Goal: Information Seeking & Learning: Learn about a topic

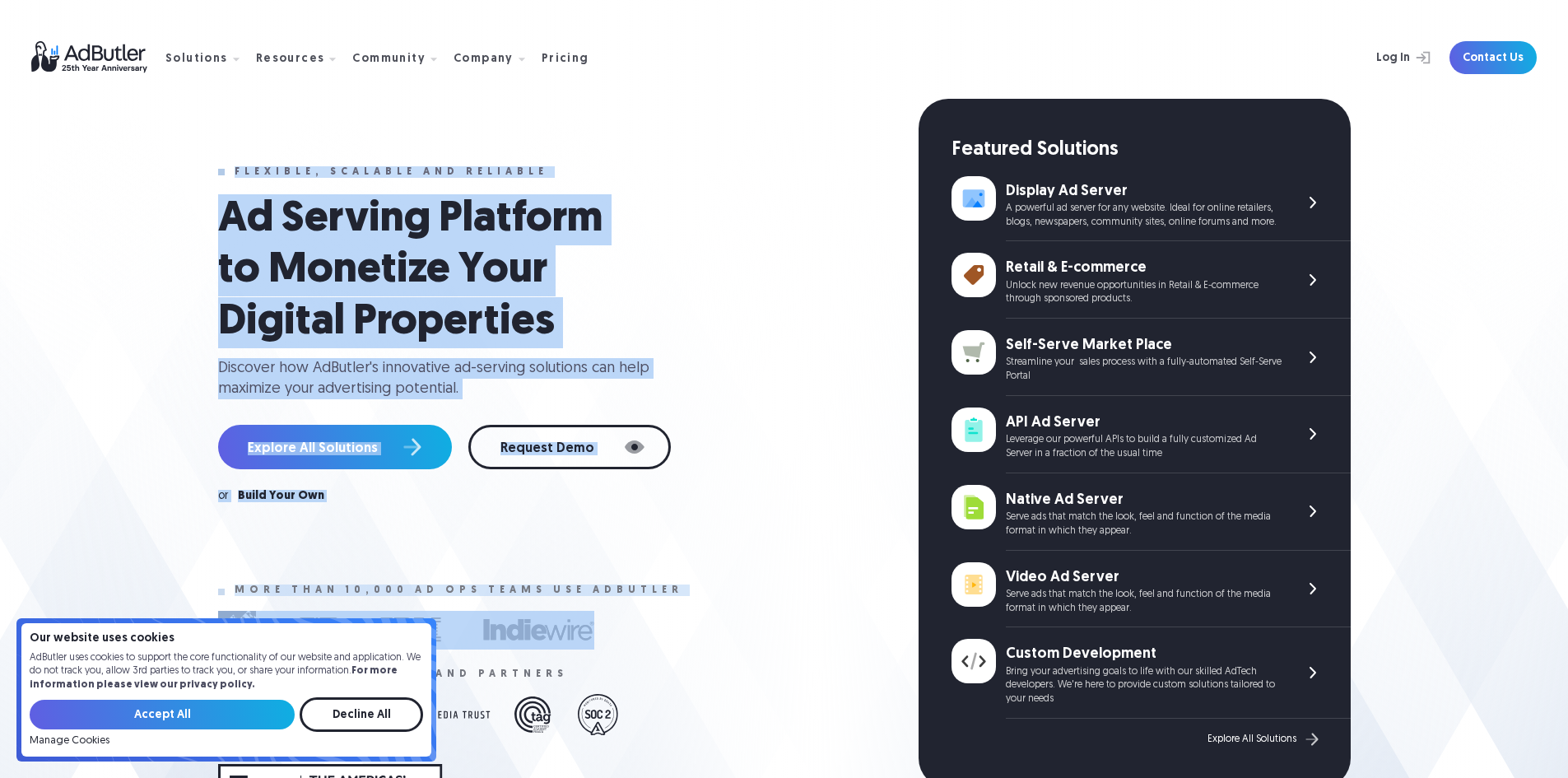
click at [710, 157] on div "Flexible, scalable and reliable Ad Serving Platform to Monetize Your Digital Pr…" at bounding box center [568, 488] width 700 height 779
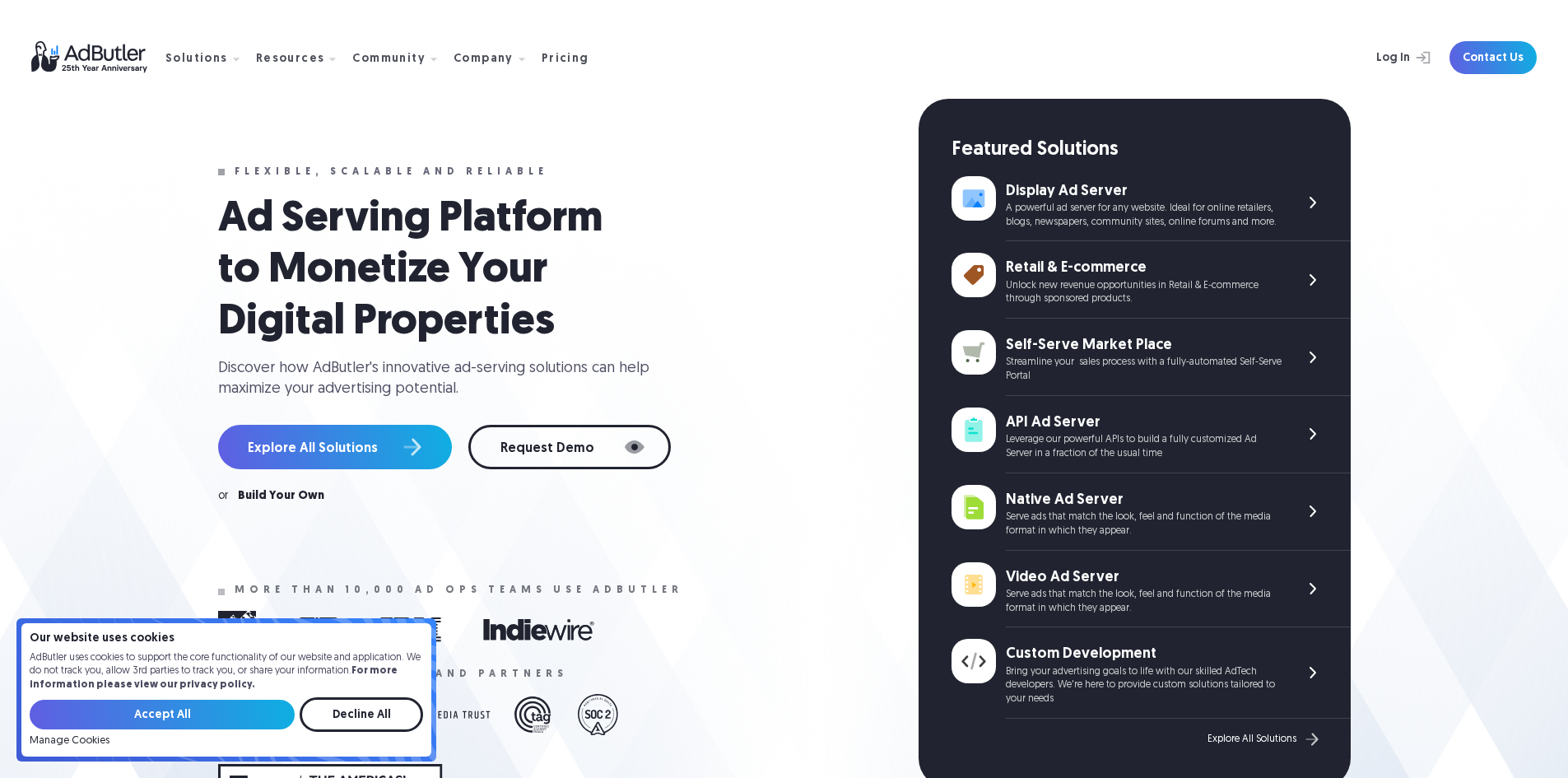
click at [710, 157] on div "Flexible, scalable and reliable Ad Serving Platform to Monetize Your Digital Pr…" at bounding box center [568, 488] width 700 height 779
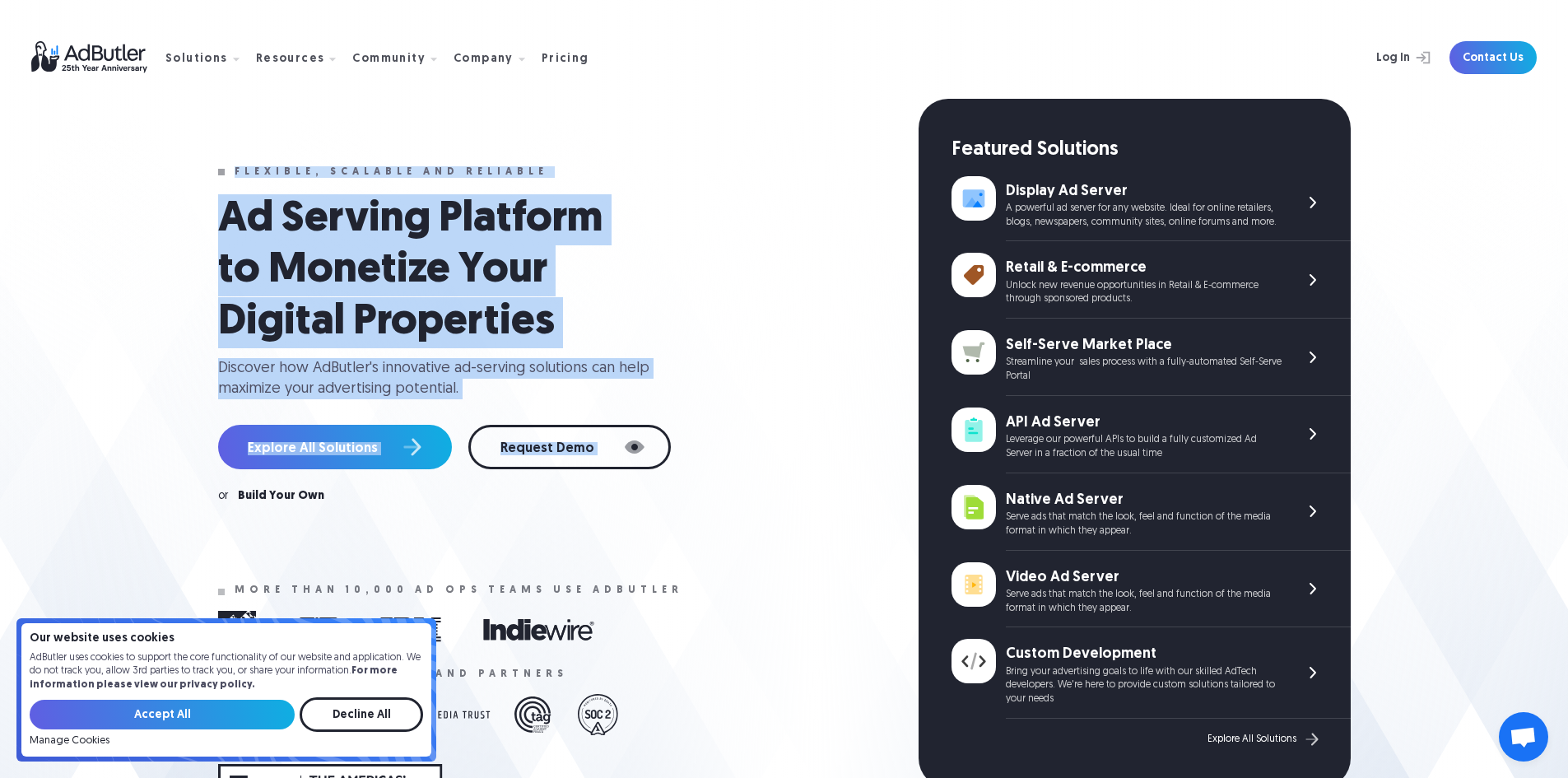
drag, startPoint x: 710, startPoint y: 157, endPoint x: 784, endPoint y: 415, distance: 268.4
click at [744, 434] on div "Flexible, scalable and reliable Ad Serving Platform to Monetize Your Digital Pr…" at bounding box center [568, 488] width 700 height 779
drag, startPoint x: 666, startPoint y: 247, endPoint x: 695, endPoint y: 136, distance: 114.7
click at [695, 136] on div "Flexible, scalable and reliable Ad Serving Platform to Monetize Your Digital Pr…" at bounding box center [568, 488] width 700 height 779
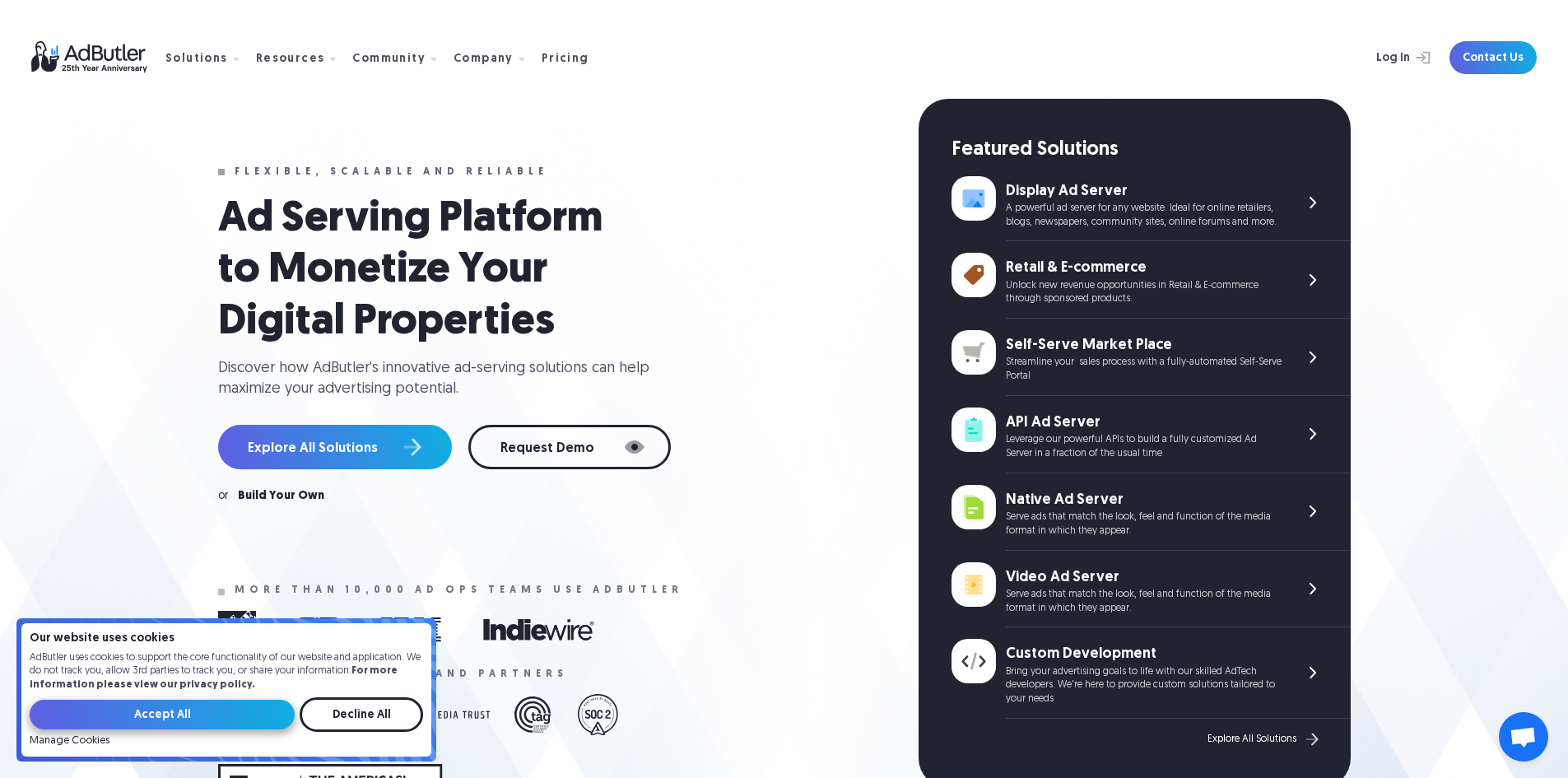
click at [144, 713] on input "Accept All" at bounding box center [162, 714] width 265 height 30
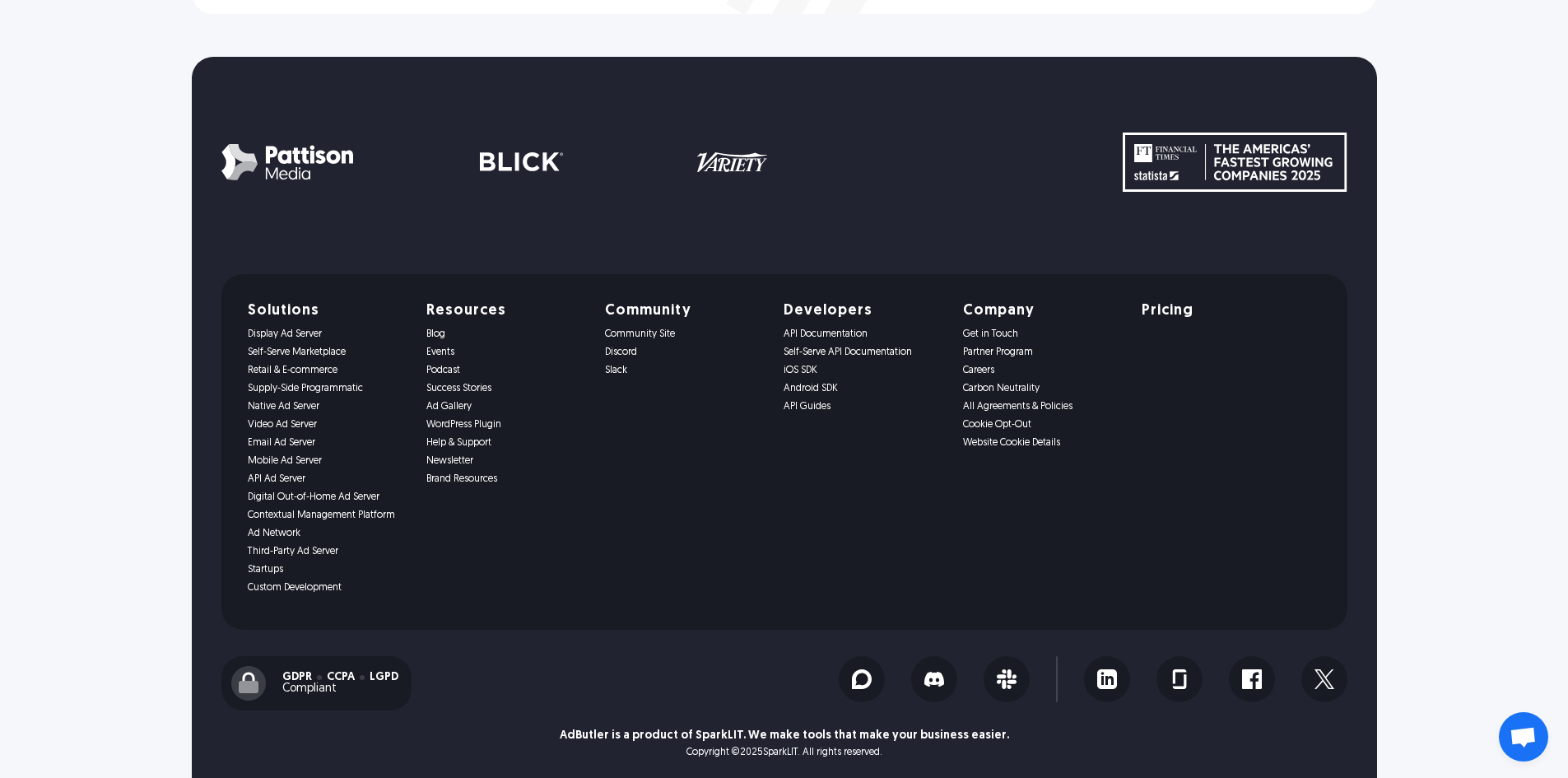
scroll to position [3489, 0]
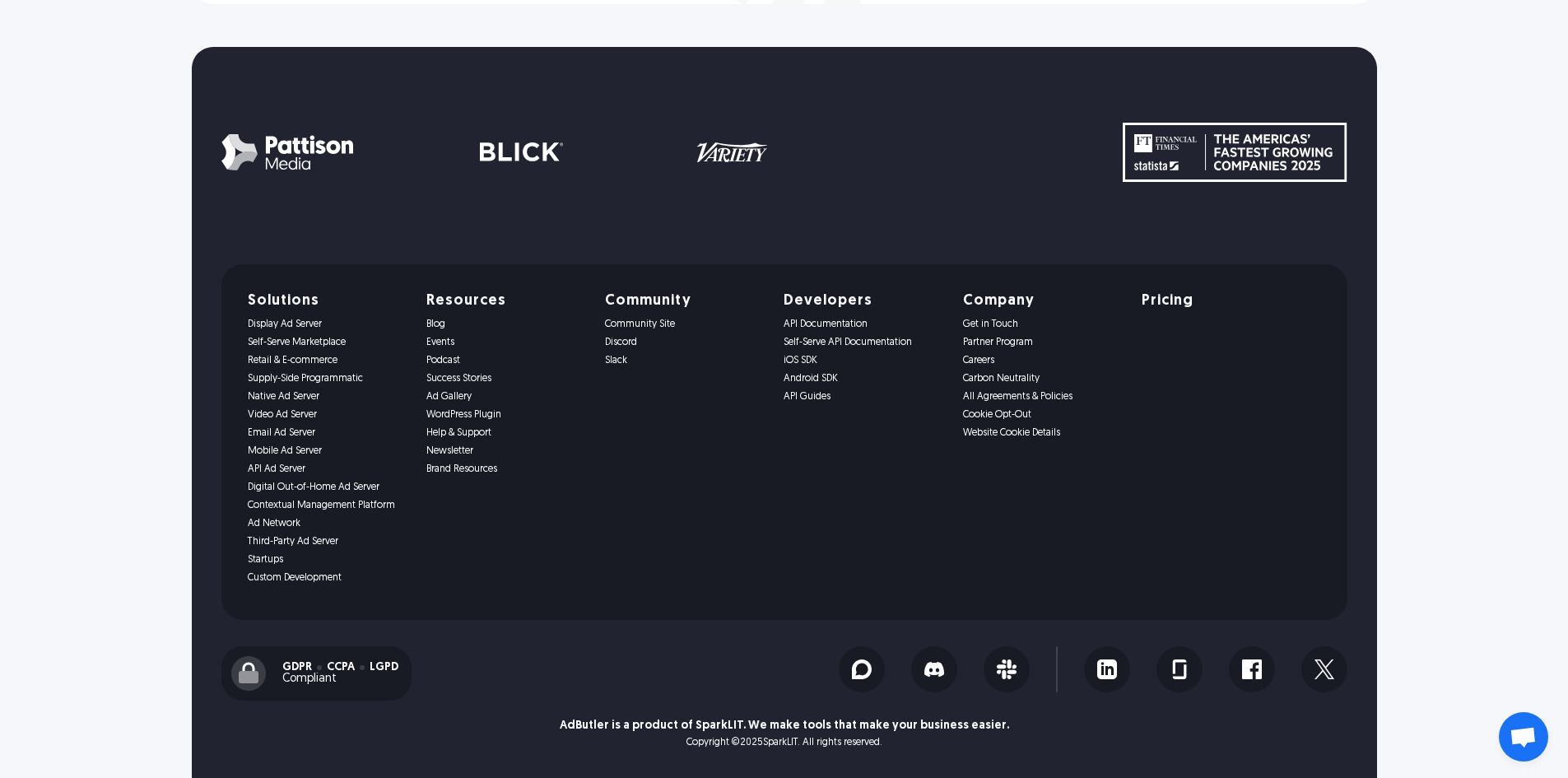
drag, startPoint x: 902, startPoint y: 173, endPoint x: 872, endPoint y: 154, distance: 35.5
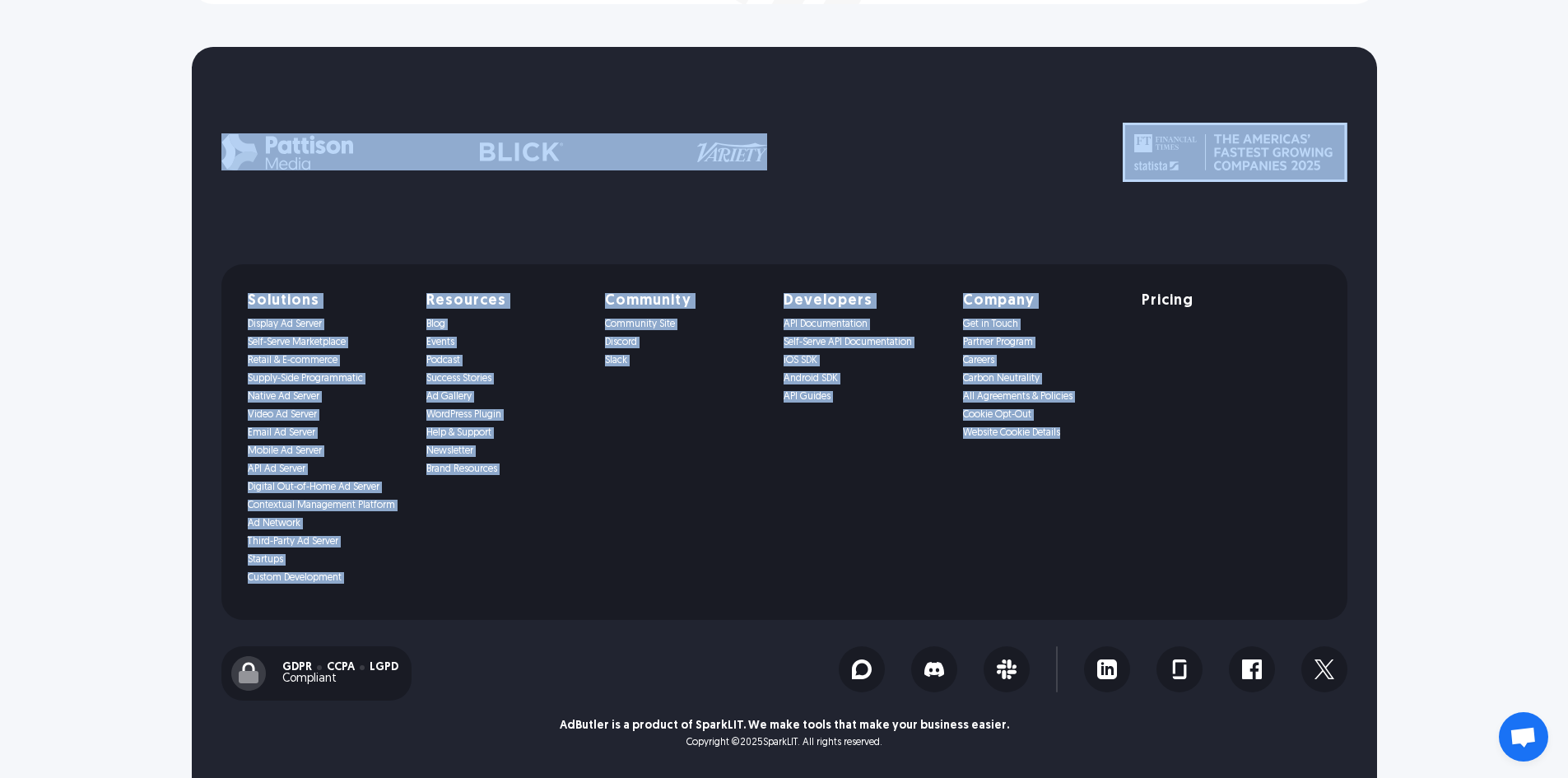
drag, startPoint x: 872, startPoint y: 154, endPoint x: 1223, endPoint y: 523, distance: 509.3
click at [1223, 523] on div "Solutions Display Ad Server Self-Serve Marketplace" at bounding box center [784, 413] width 1186 height 731
click at [1115, 137] on div at bounding box center [672, 152] width 902 height 57
drag, startPoint x: 1272, startPoint y: 258, endPoint x: 1317, endPoint y: 364, distance: 115.2
click at [1366, 428] on div "Solutions Display Ad Server Self-Serve Marketplace" at bounding box center [784, 413] width 1186 height 731
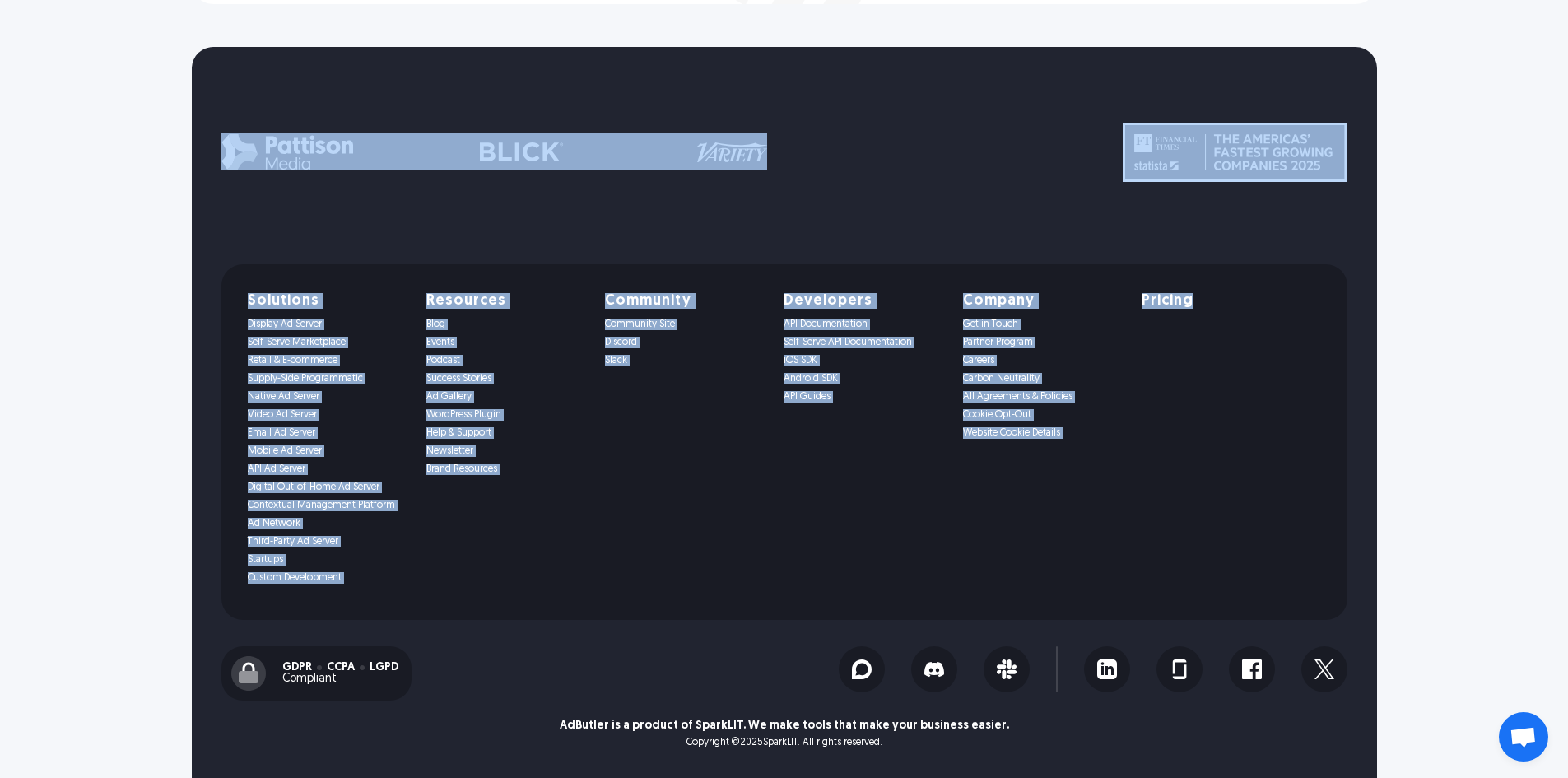
click at [1193, 303] on h5 "Pricing" at bounding box center [1167, 302] width 52 height 15
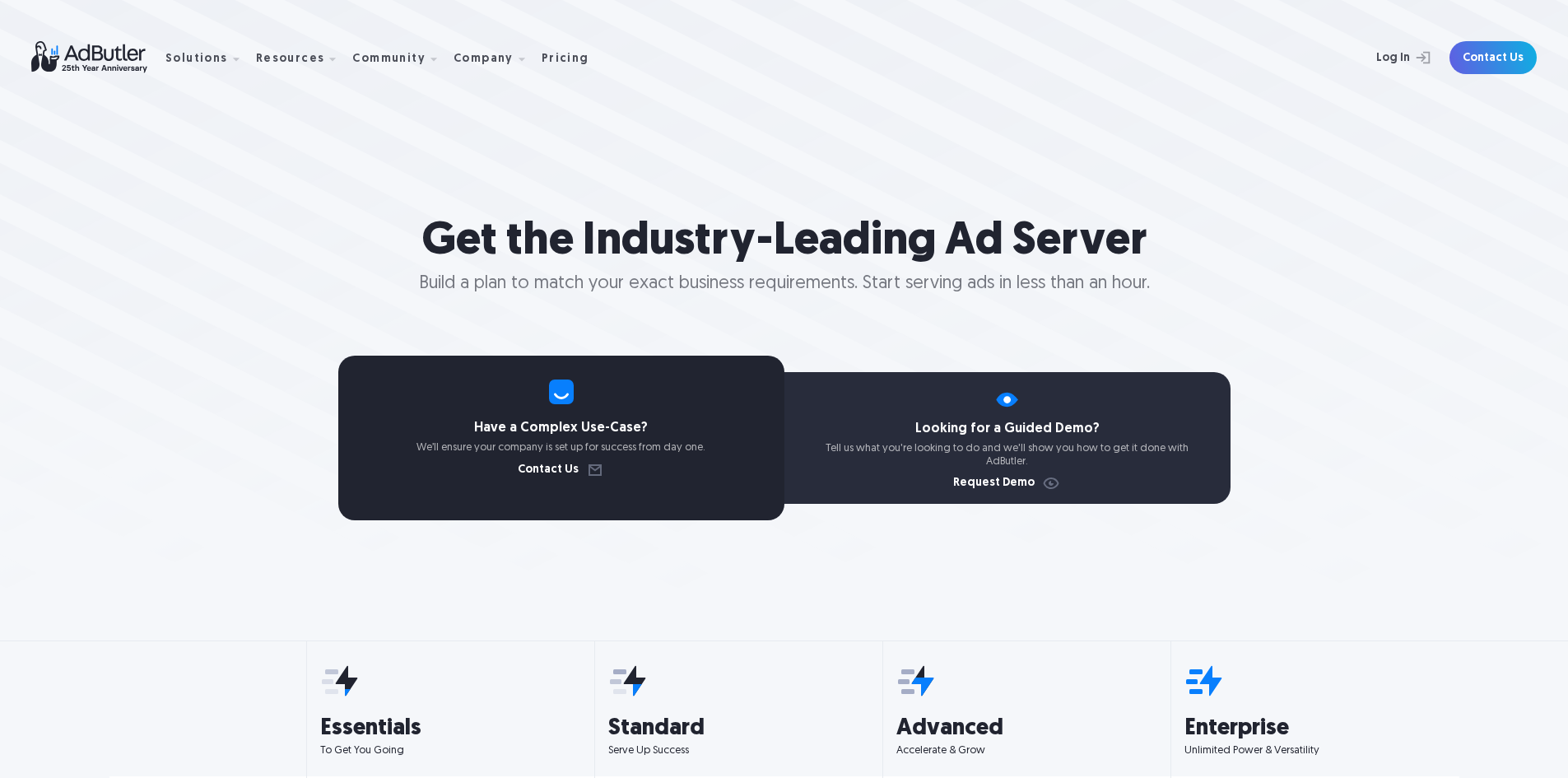
drag, startPoint x: 0, startPoint y: 0, endPoint x: 1039, endPoint y: 370, distance: 1102.9
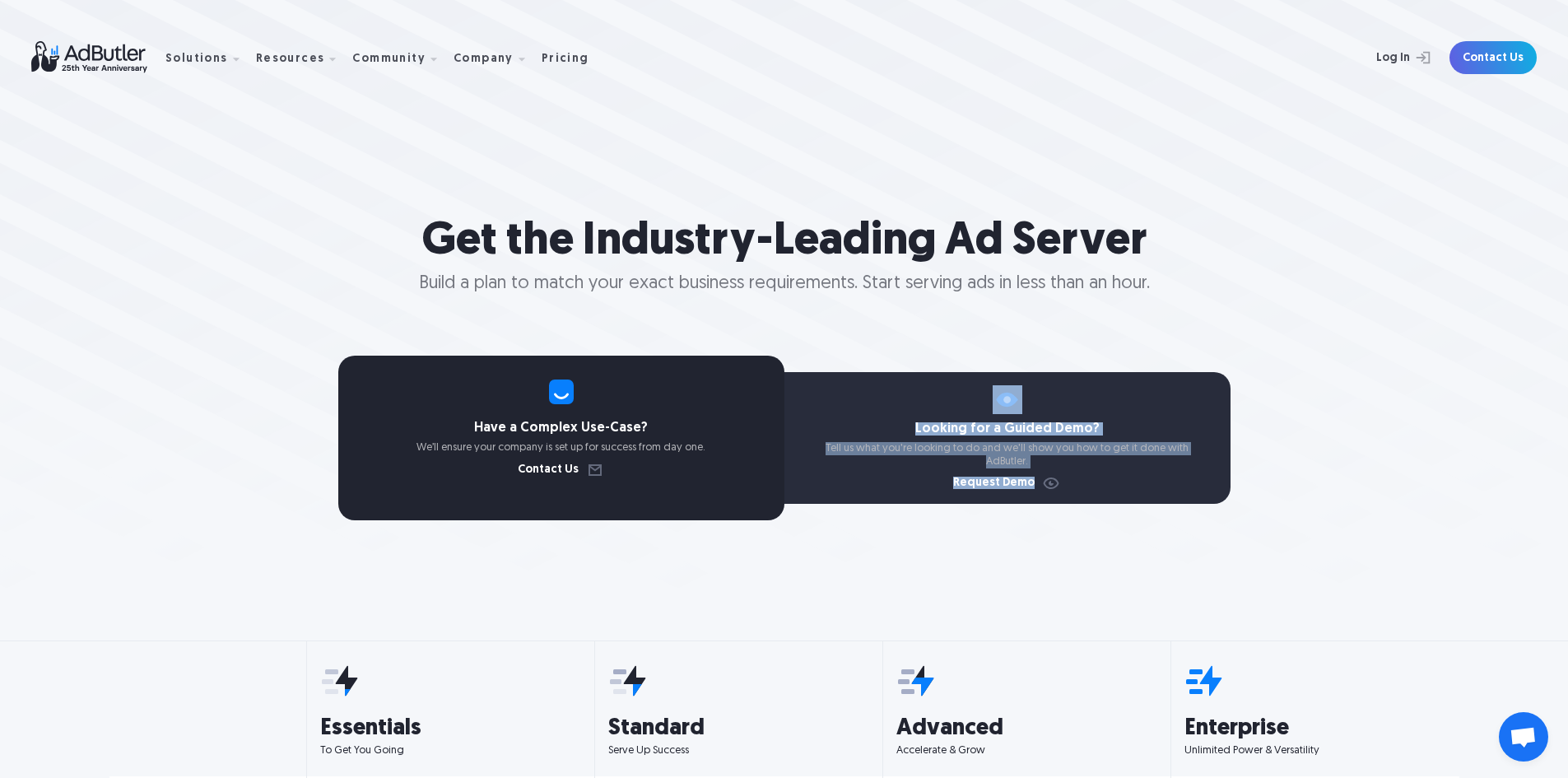
drag, startPoint x: 1039, startPoint y: 370, endPoint x: 1448, endPoint y: 589, distance: 463.9
drag, startPoint x: 1448, startPoint y: 589, endPoint x: 1323, endPoint y: 516, distance: 144.8
click at [1439, 585] on div "Get the Industry-Leading Ad Server Build a plan to match your exact business re…" at bounding box center [784, 307] width 1568 height 614
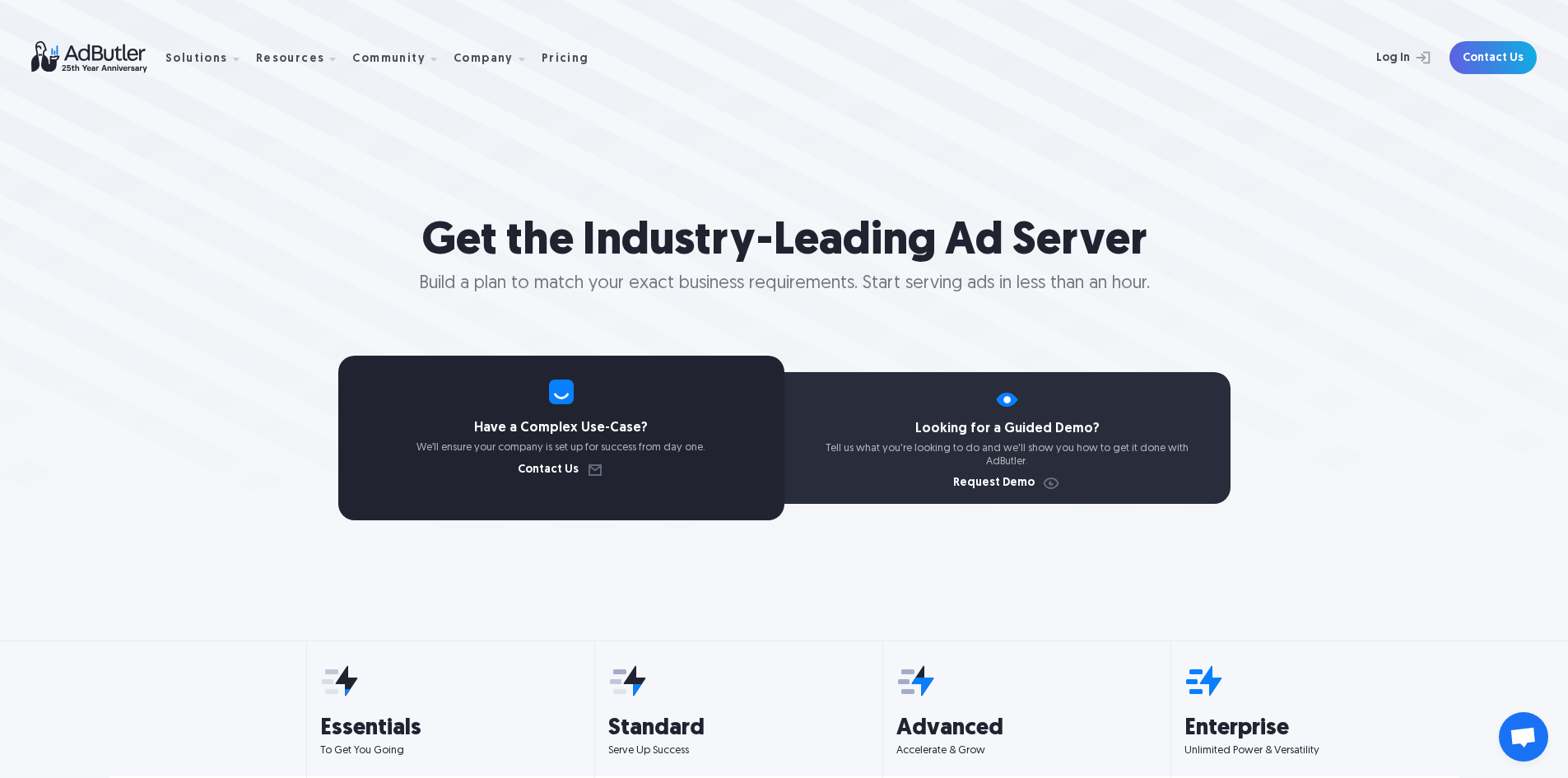
drag, startPoint x: 1323, startPoint y: 516, endPoint x: 712, endPoint y: 275, distance: 656.8
click at [712, 278] on p "Build a plan to match your exact business requirements. Start serving ads in le…" at bounding box center [784, 284] width 1568 height 11
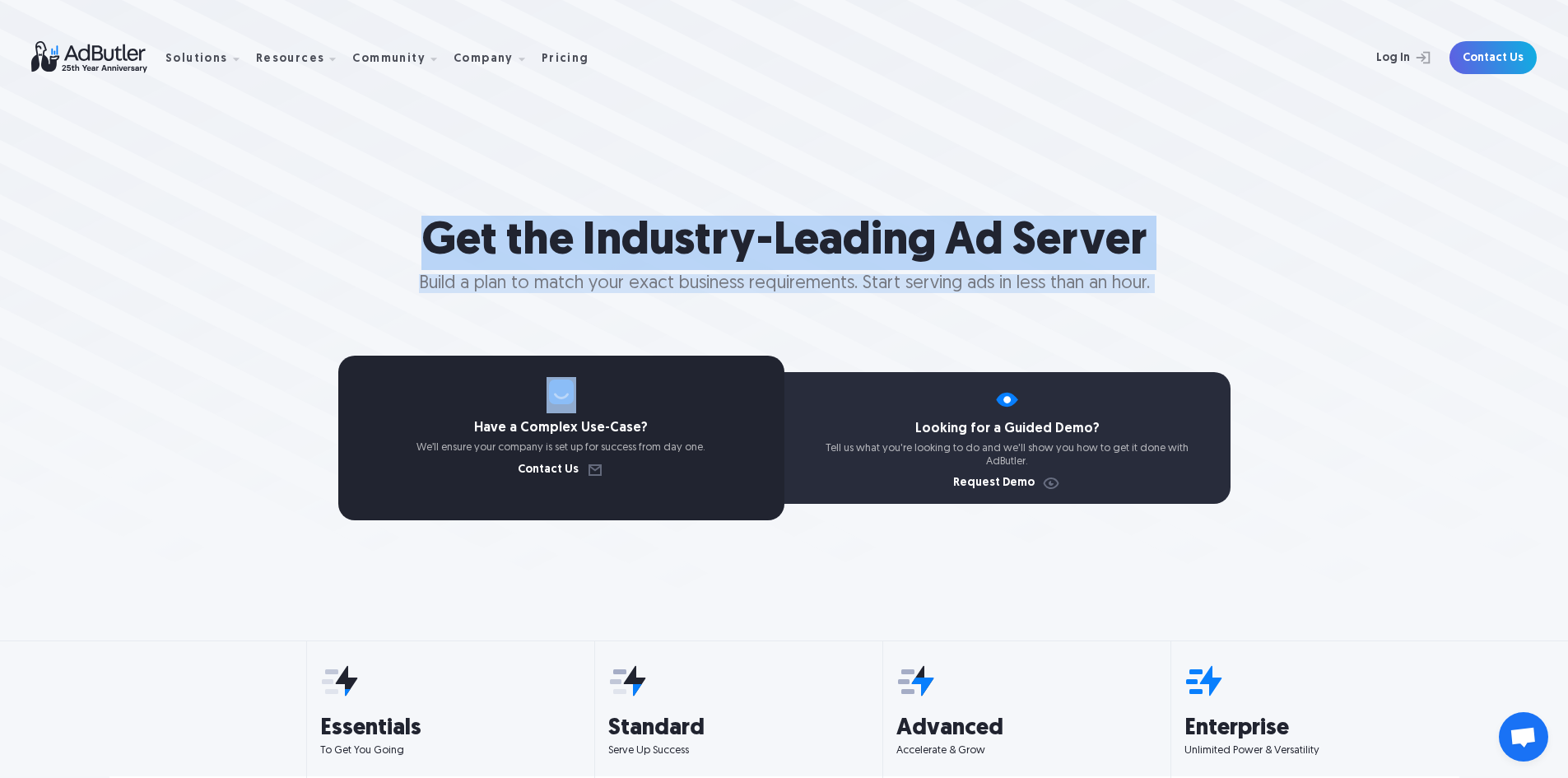
drag, startPoint x: 302, startPoint y: 265, endPoint x: 753, endPoint y: 431, distance: 480.6
click at [1171, 572] on div "Get the Industry-Leading Ad Server Build a plan to match your exact business re…" at bounding box center [784, 307] width 1568 height 614
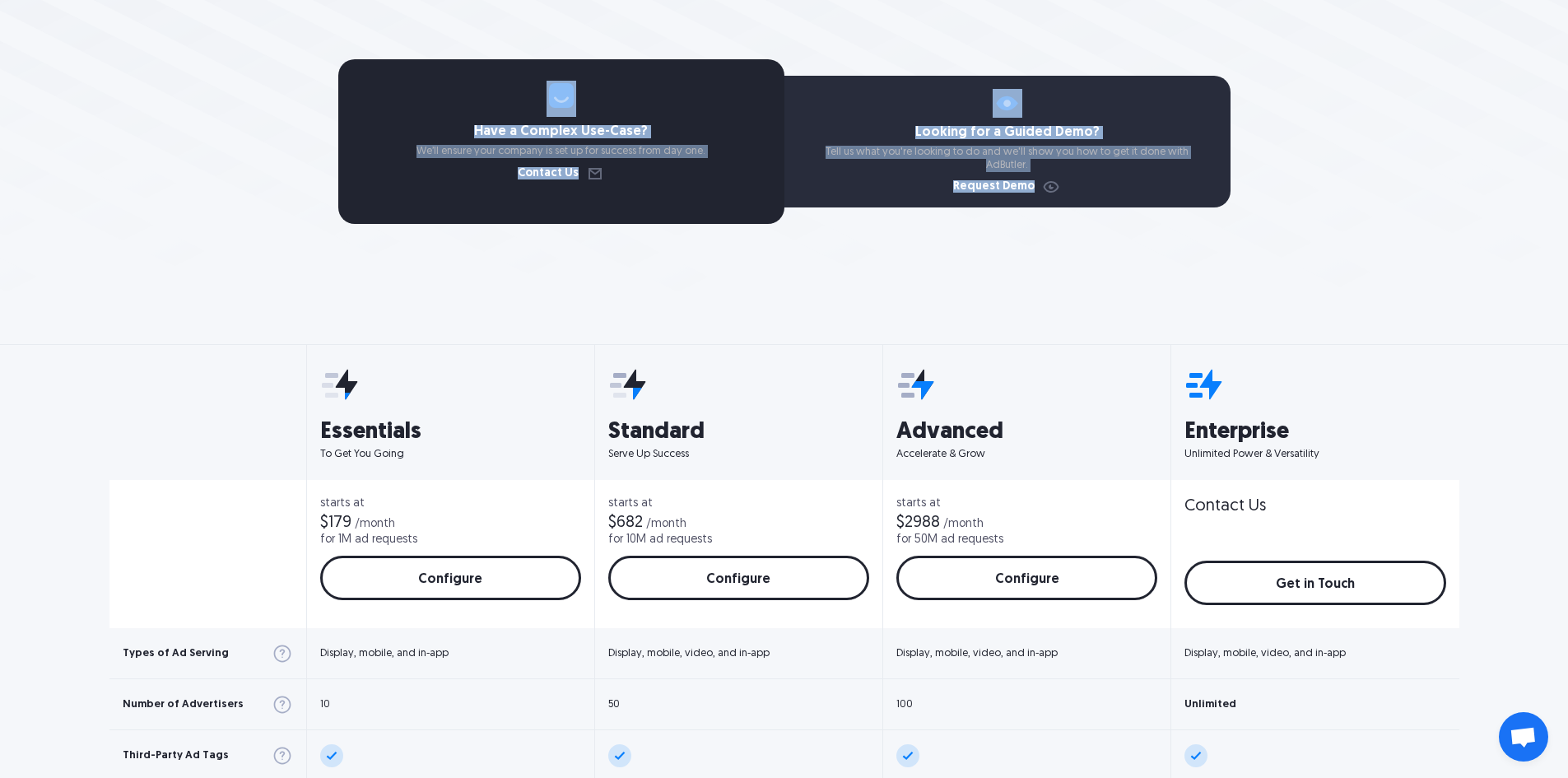
scroll to position [412, 0]
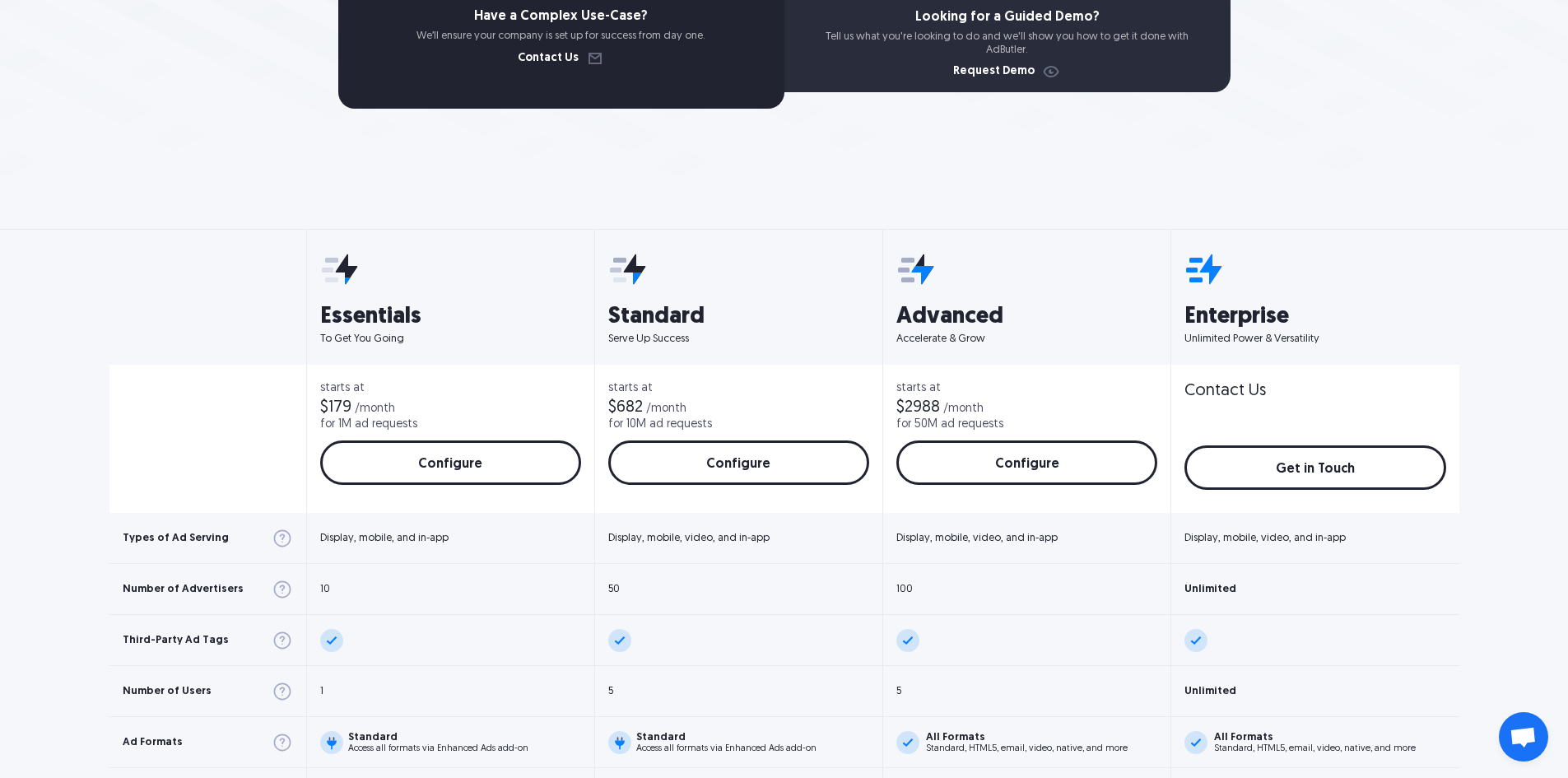
drag, startPoint x: 179, startPoint y: 238, endPoint x: 145, endPoint y: 204, distance: 48.1
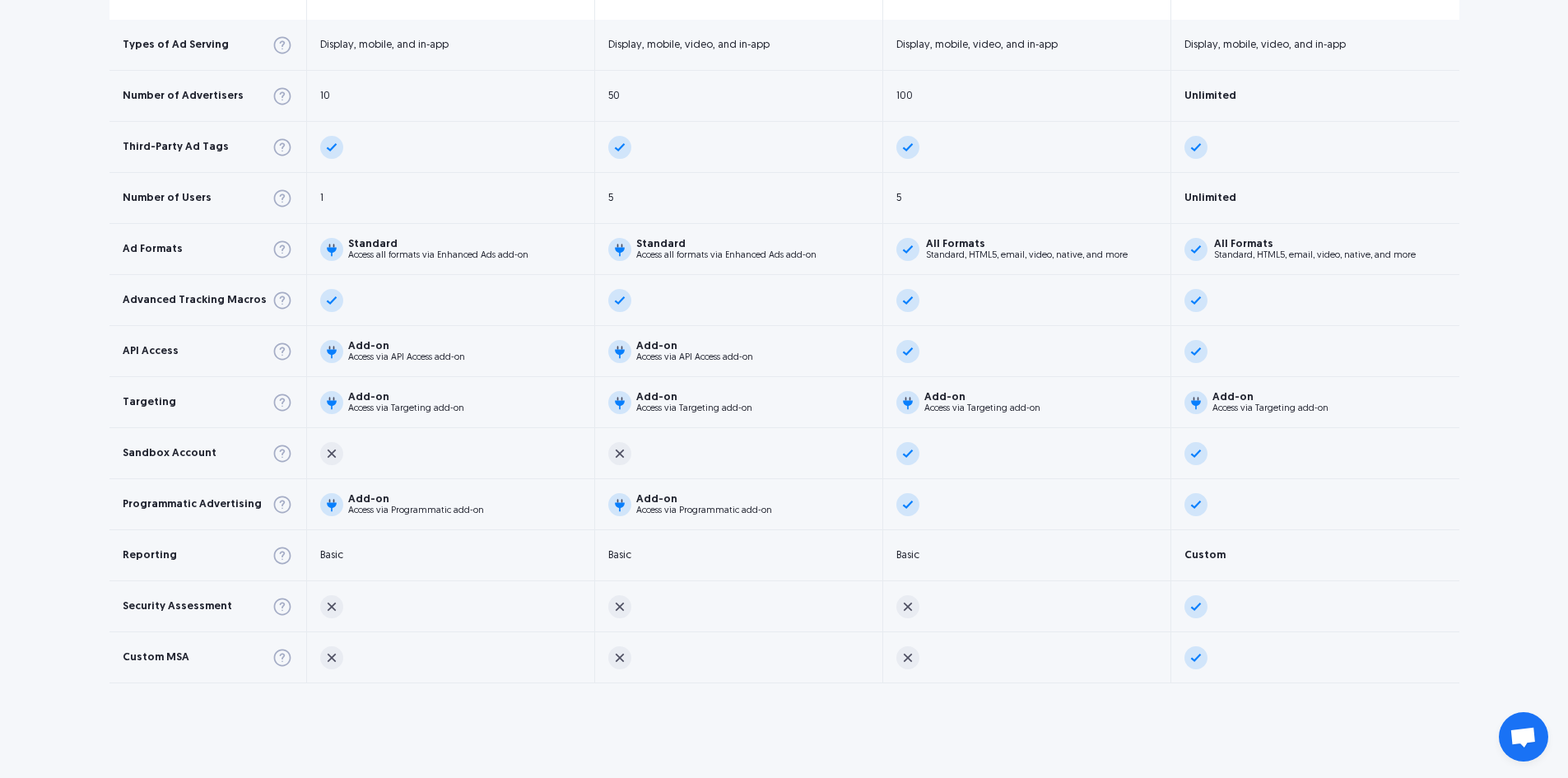
scroll to position [906, 0]
